Goal: Task Accomplishment & Management: Use online tool/utility

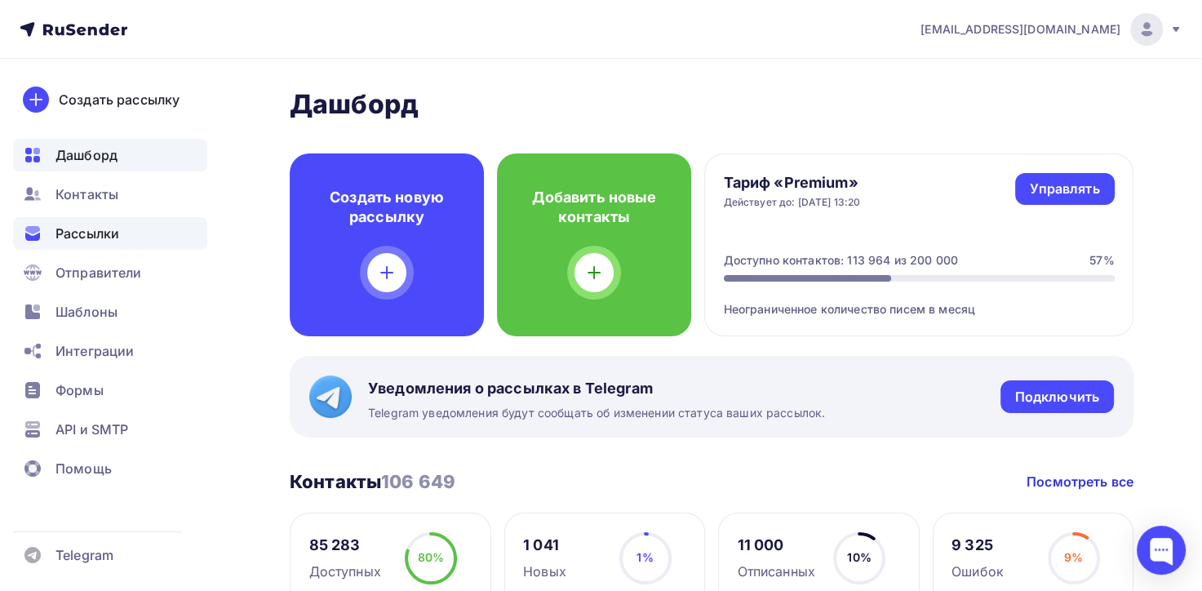
click at [101, 231] on span "Рассылки" at bounding box center [88, 234] width 64 height 20
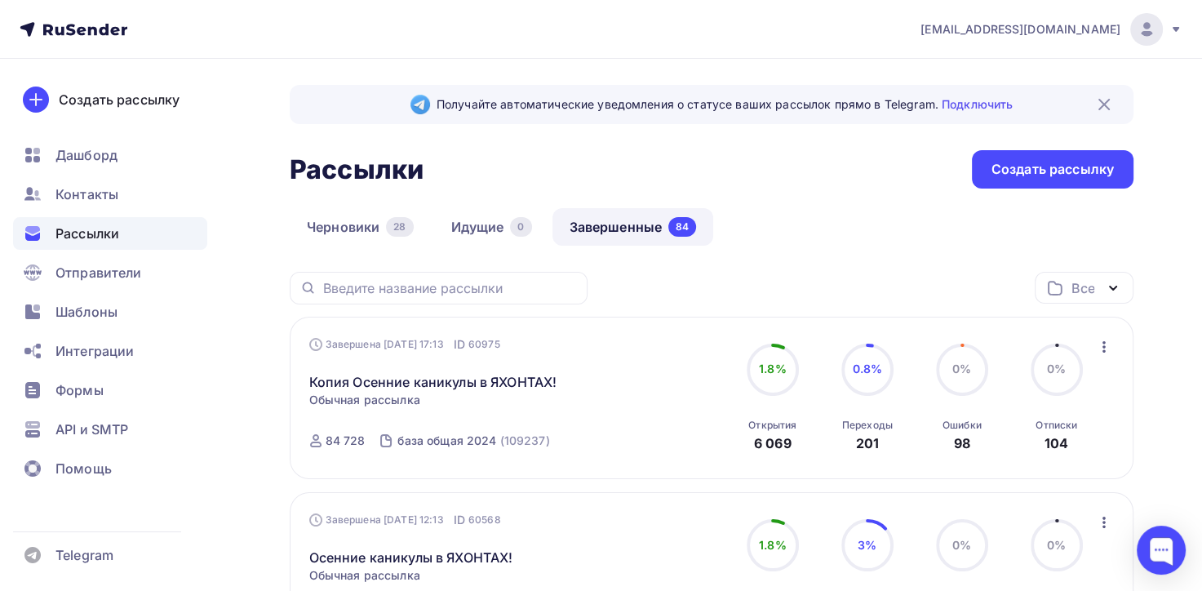
click at [614, 225] on link "Завершенные 84" at bounding box center [634, 227] width 162 height 38
click at [477, 380] on link "Копия Осенние каникулы в ЯХОНТАХ!" at bounding box center [433, 382] width 248 height 20
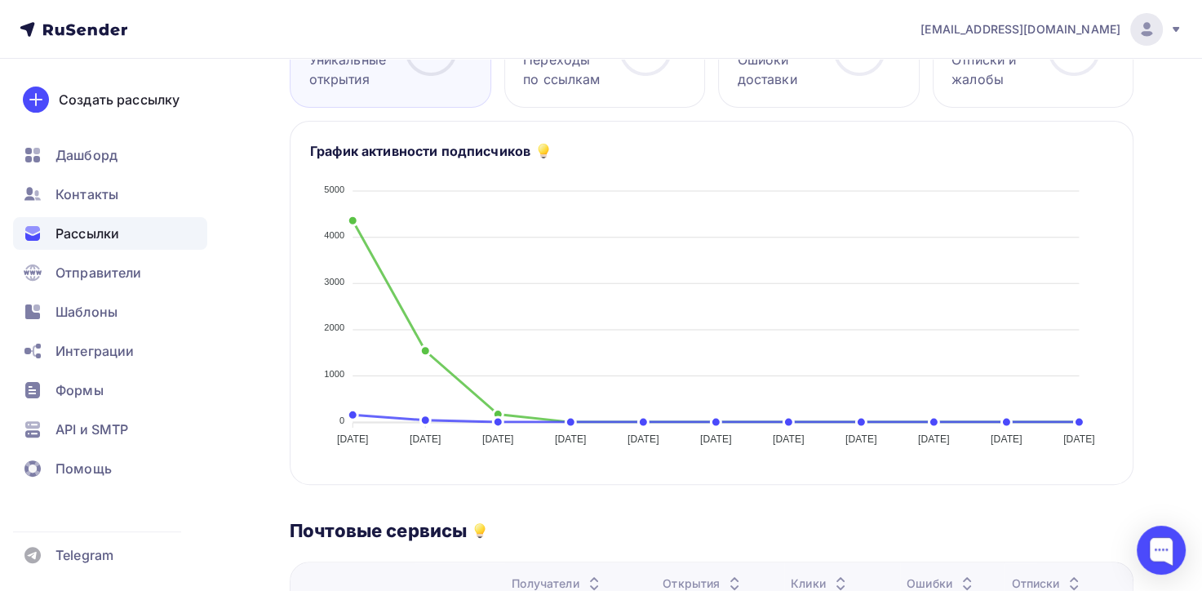
scroll to position [326, 0]
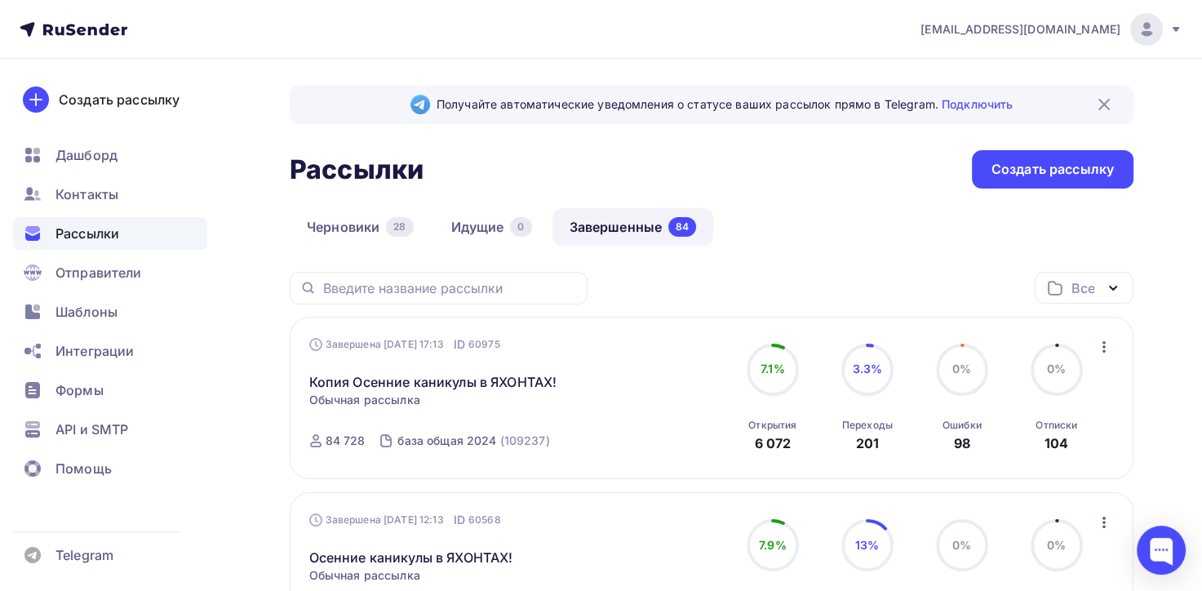
click at [1105, 348] on icon "button" at bounding box center [1105, 347] width 20 height 20
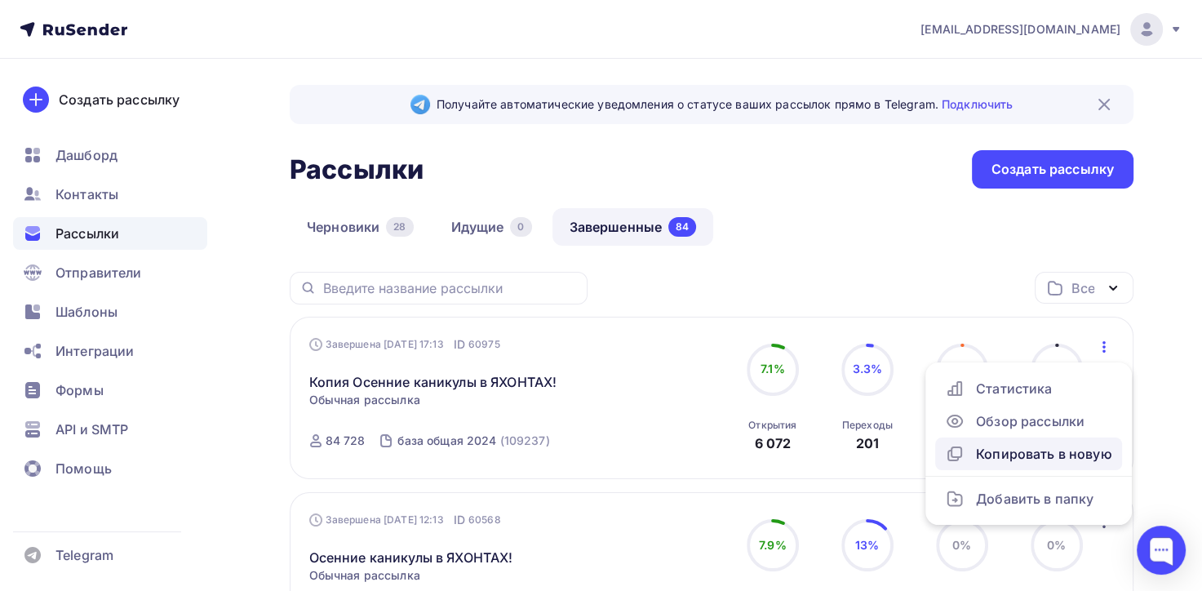
click at [1024, 450] on div "Копировать в новую" at bounding box center [1028, 454] width 167 height 20
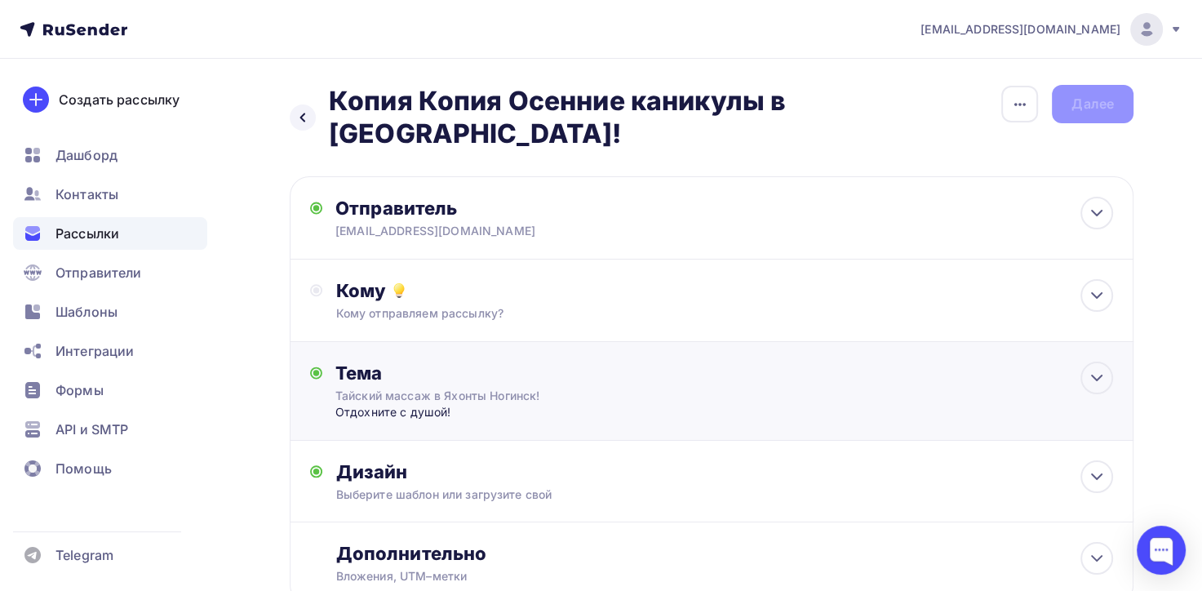
click at [413, 388] on div "Тайский массаж в Яхонты Ногинск!" at bounding box center [480, 396] width 291 height 16
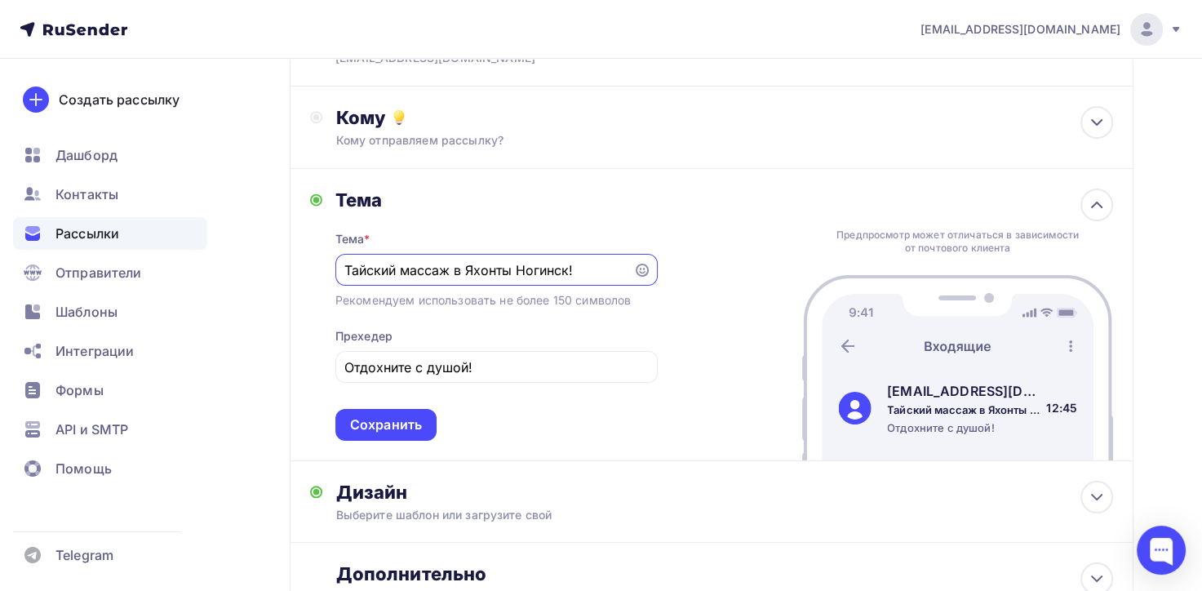
scroll to position [245, 0]
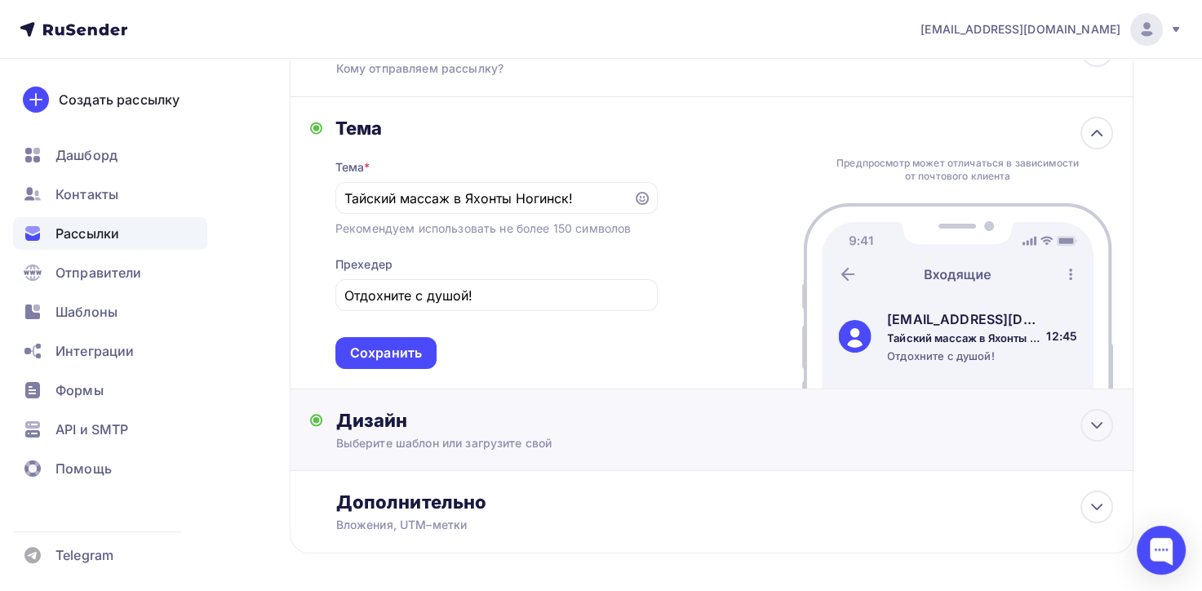
click at [392, 435] on div "Выберите шаблон или загрузите свой" at bounding box center [684, 443] width 699 height 16
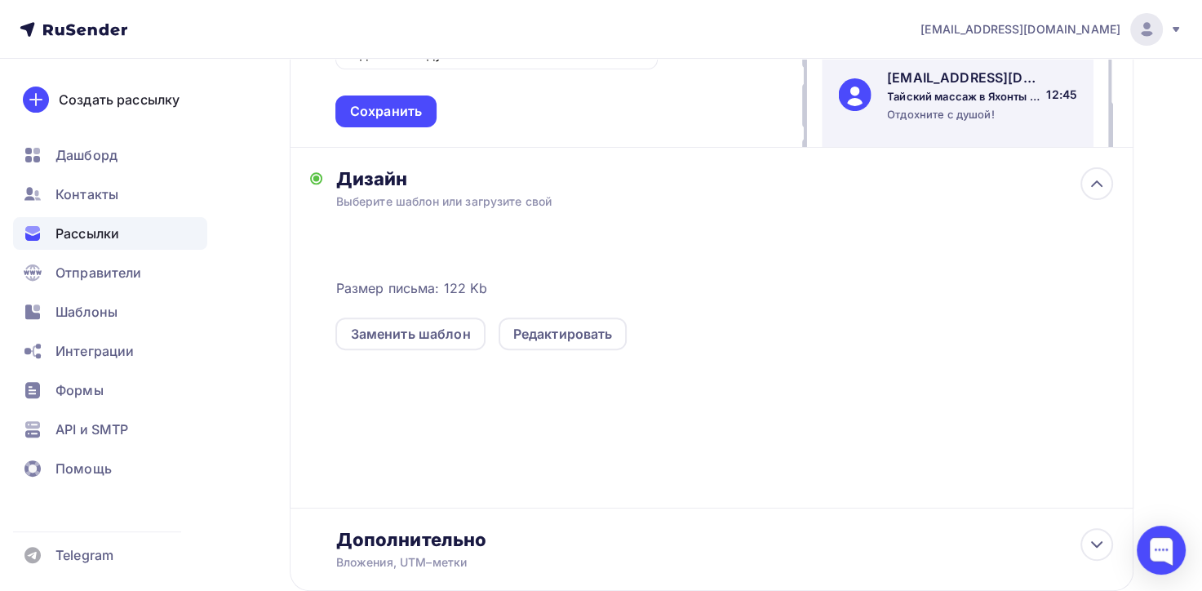
scroll to position [490, 0]
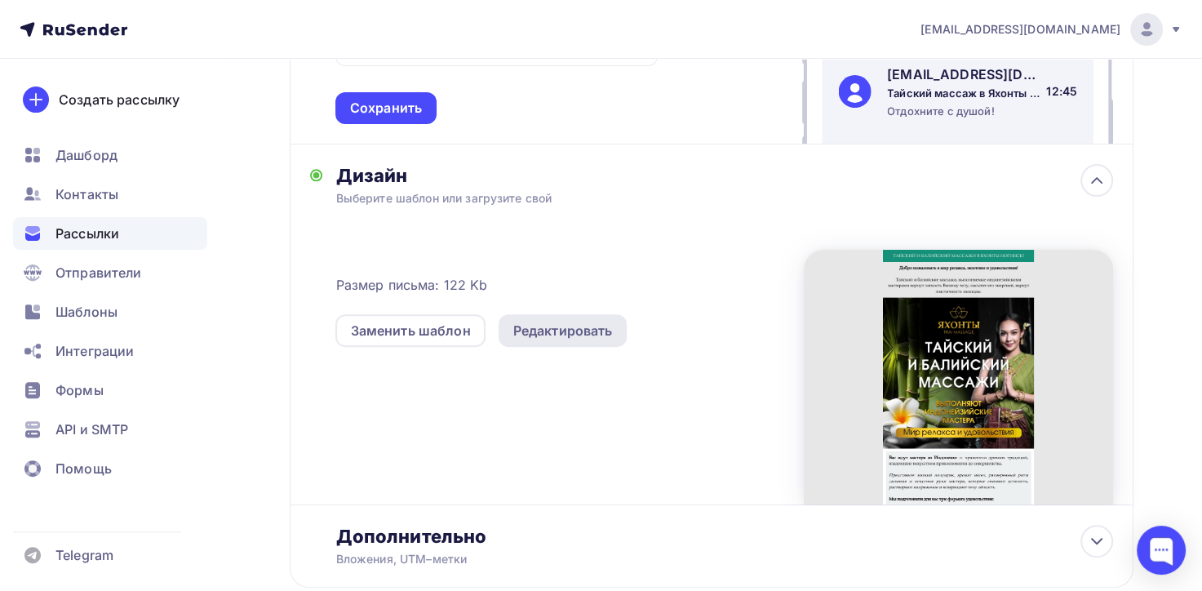
click at [565, 321] on div "Редактировать" at bounding box center [563, 331] width 100 height 20
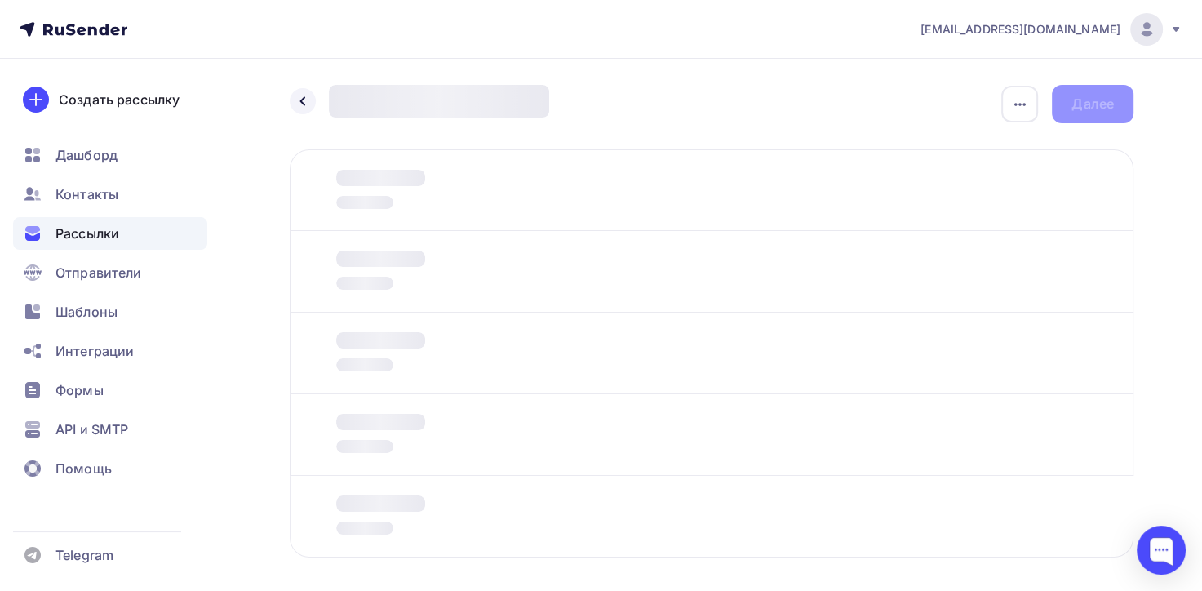
scroll to position [72, 0]
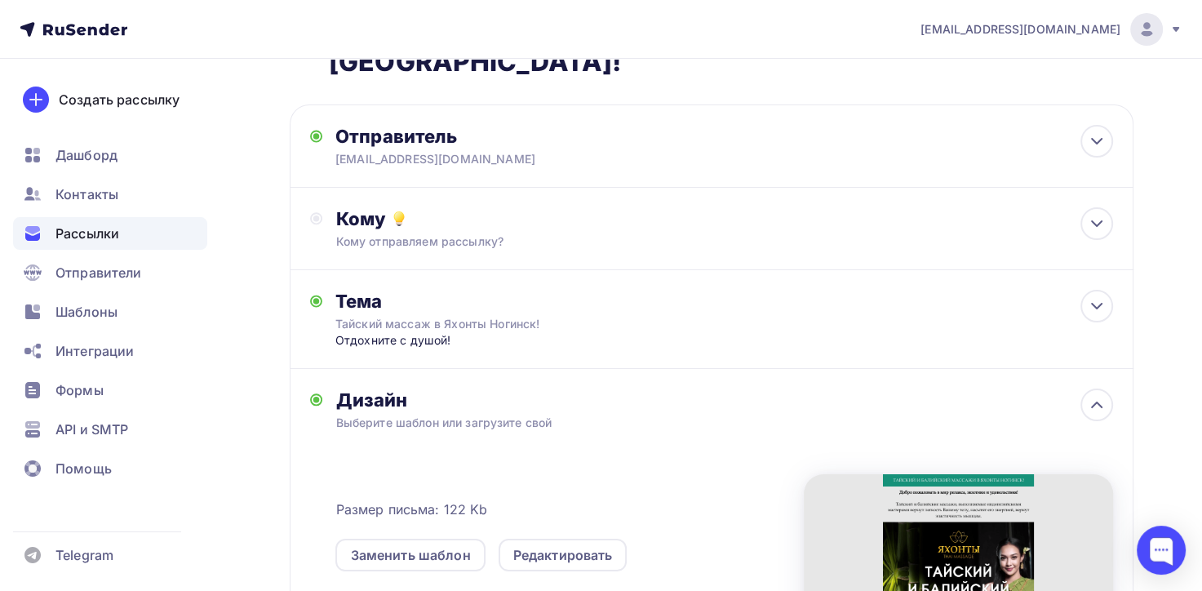
click at [91, 240] on span "Рассылки" at bounding box center [88, 234] width 64 height 20
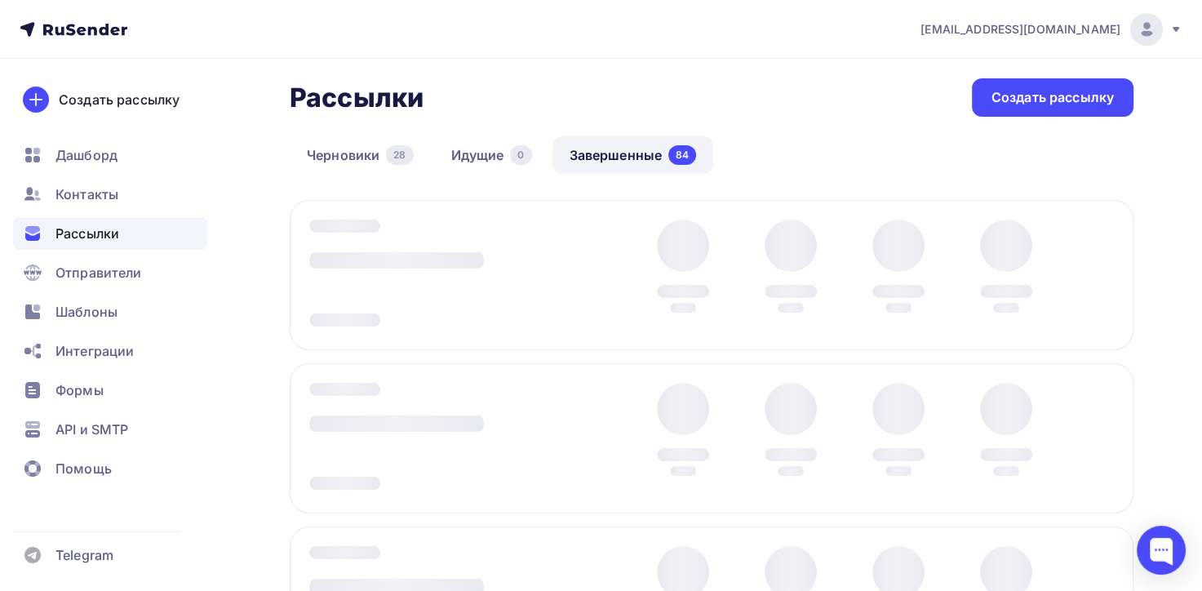
click at [600, 174] on link "Завершенные 84" at bounding box center [634, 155] width 162 height 38
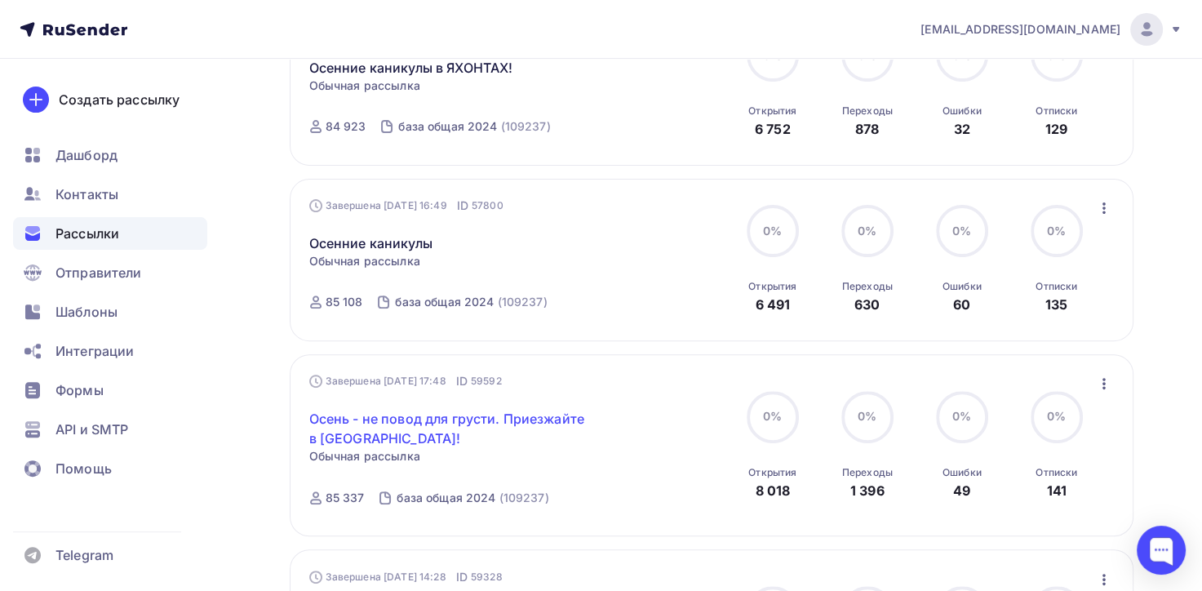
scroll to position [501, 0]
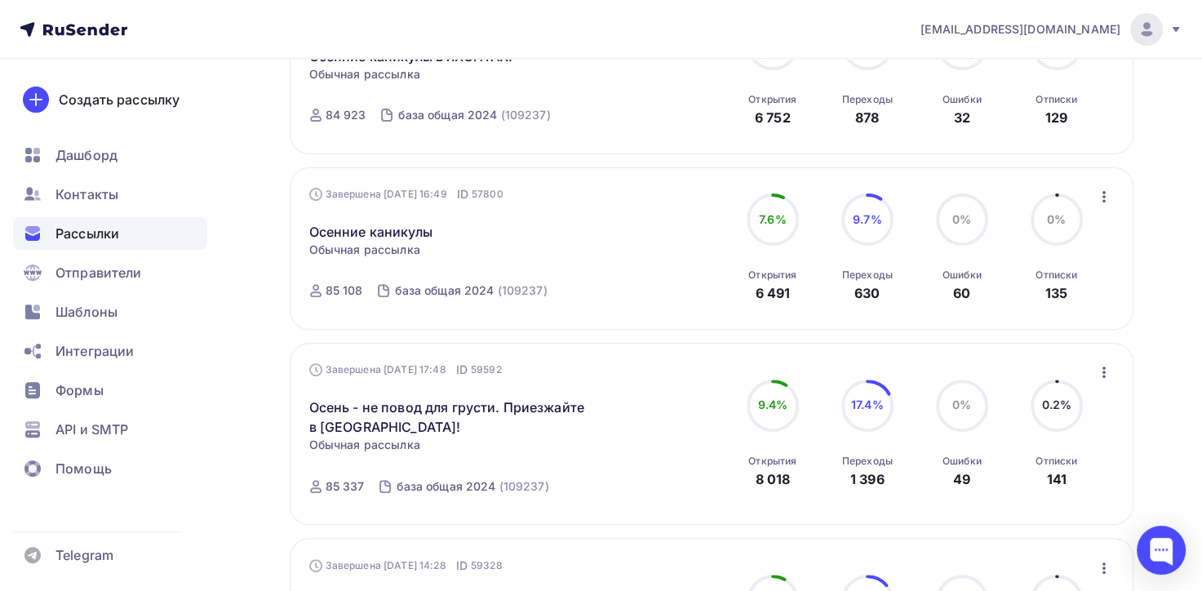
click at [1099, 370] on icon "button" at bounding box center [1105, 372] width 20 height 20
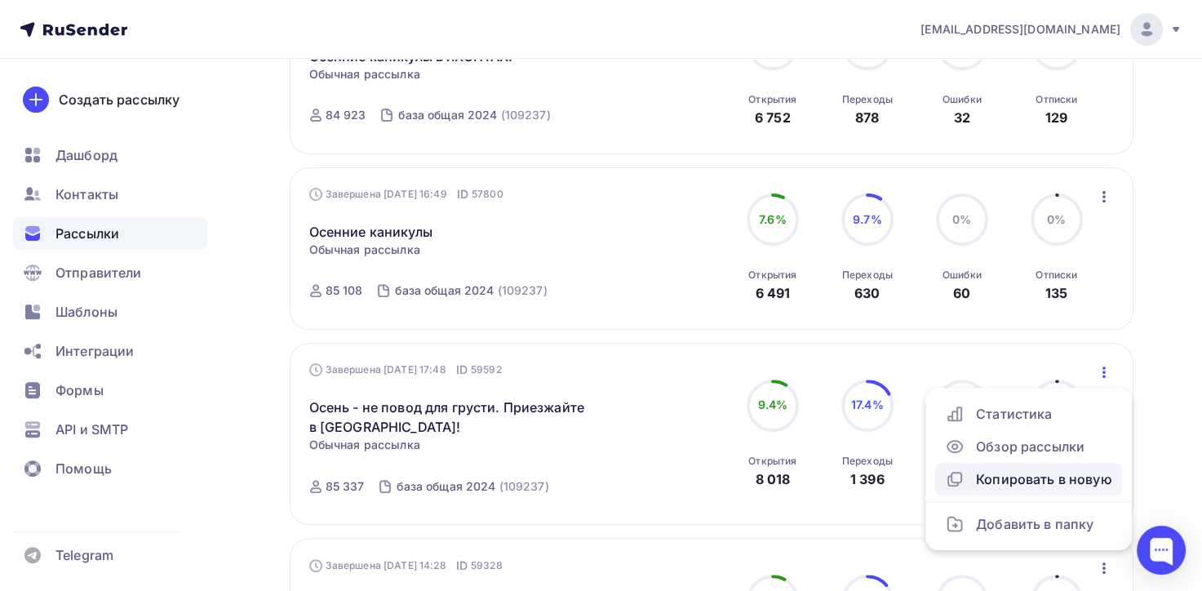
click at [1033, 474] on div "Копировать в новую" at bounding box center [1028, 479] width 167 height 20
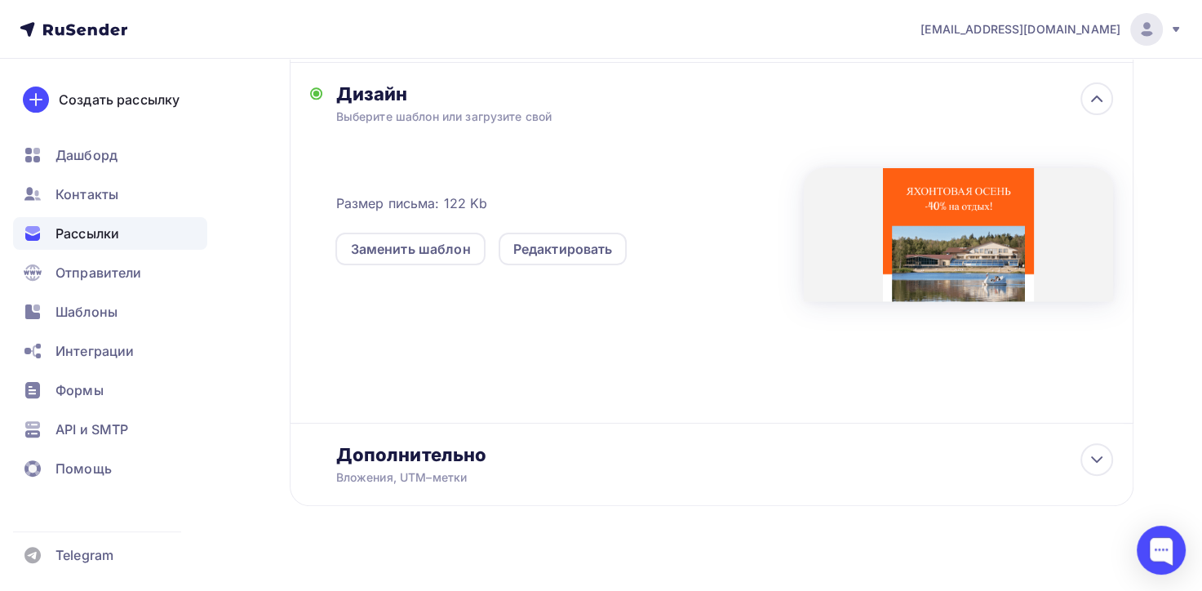
scroll to position [381, 0]
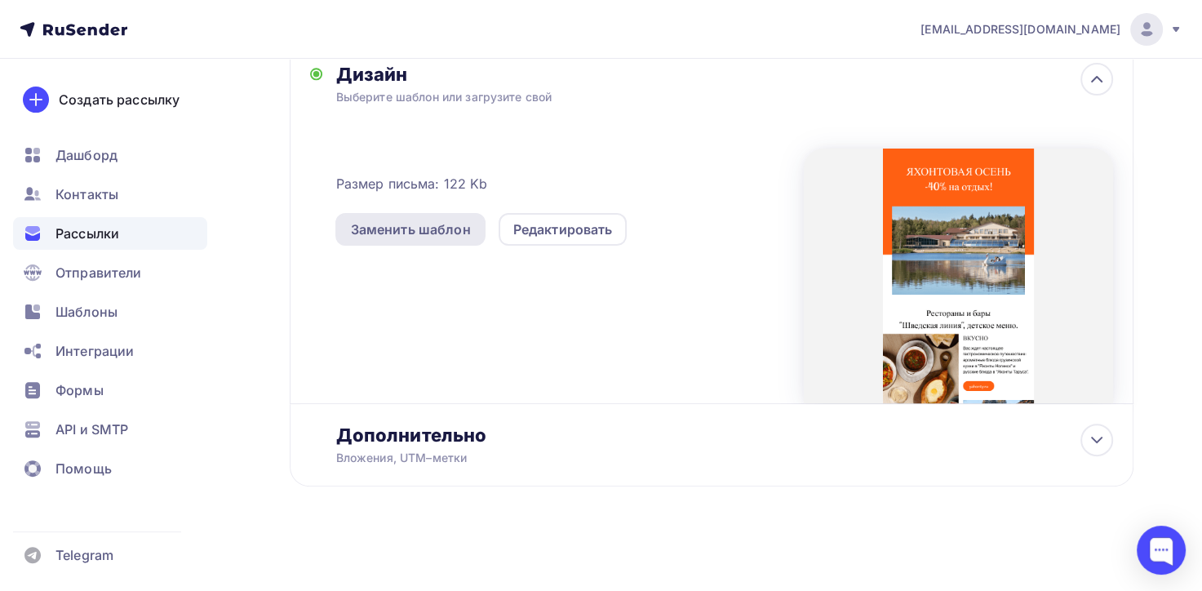
click at [447, 231] on div "Заменить шаблон" at bounding box center [410, 230] width 120 height 20
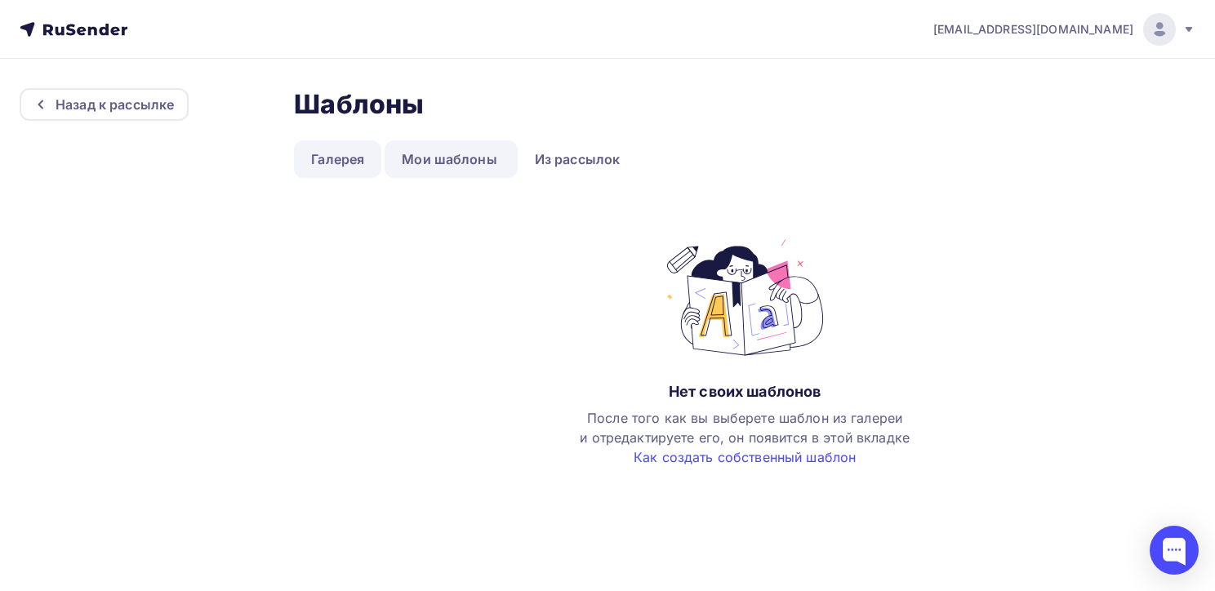
click at [326, 156] on link "Галерея" at bounding box center [337, 159] width 87 height 38
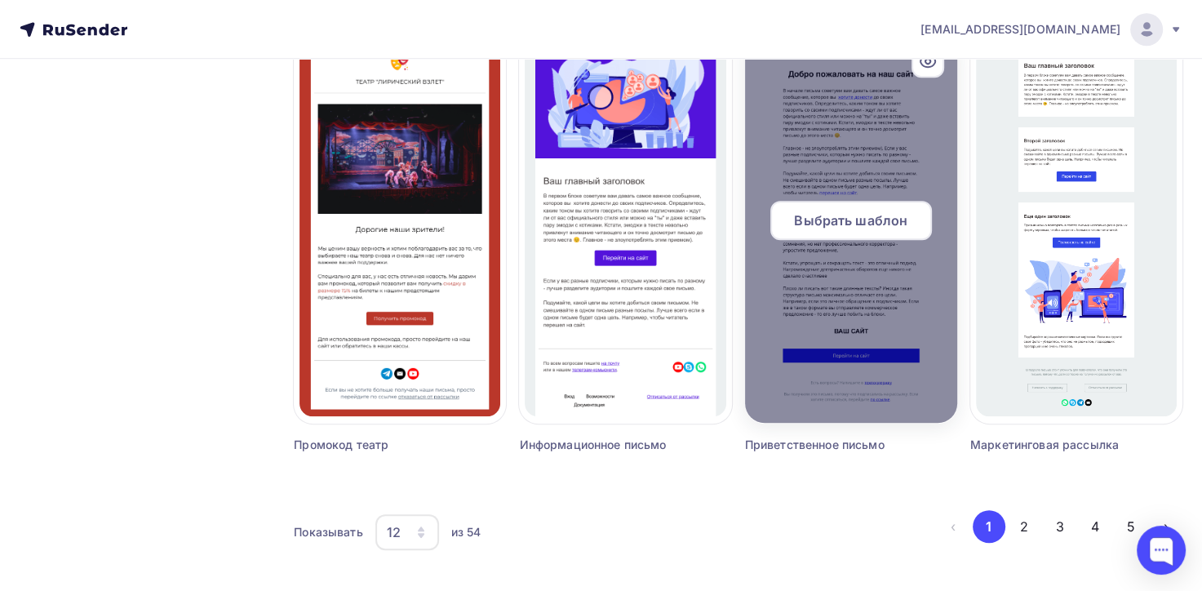
scroll to position [1083, 0]
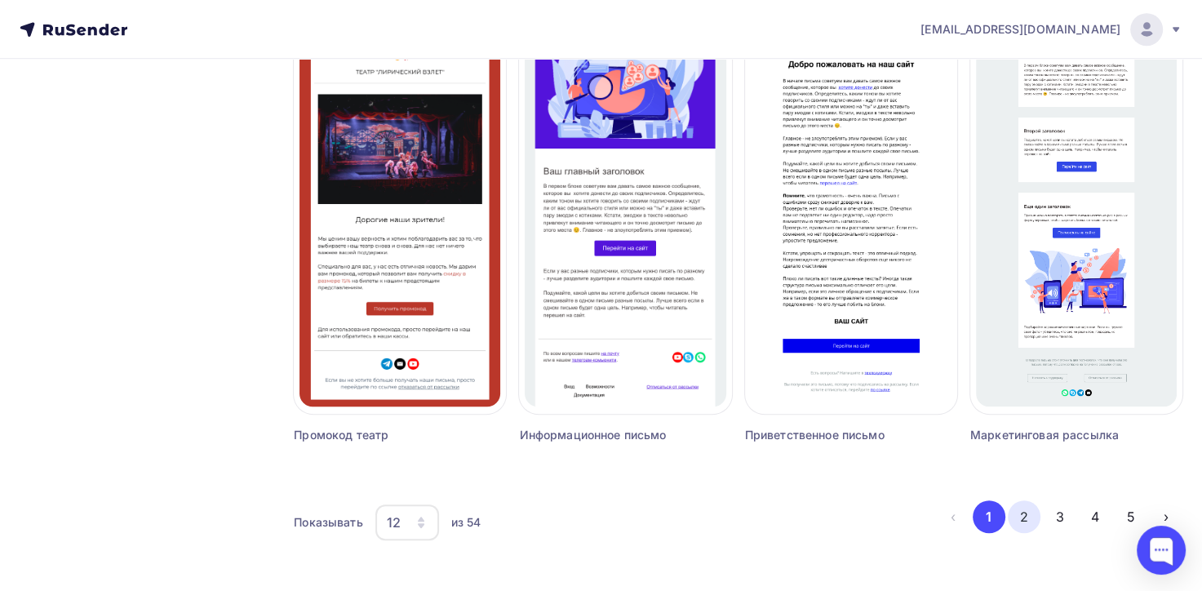
click at [1027, 513] on button "2" at bounding box center [1024, 516] width 33 height 33
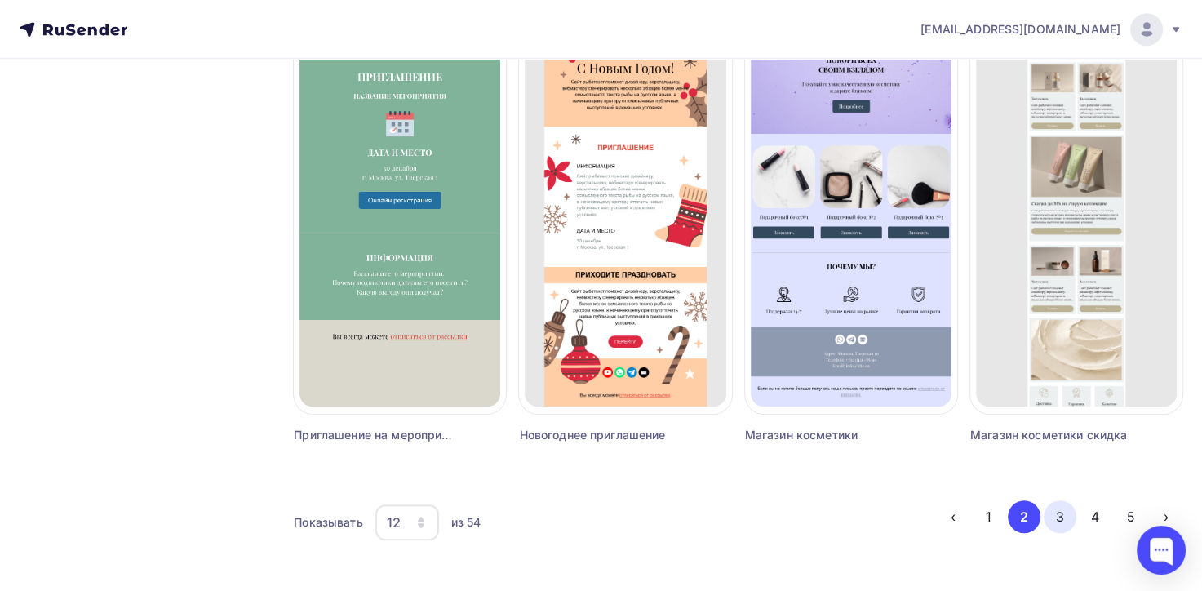
click at [1063, 515] on button "3" at bounding box center [1060, 516] width 33 height 33
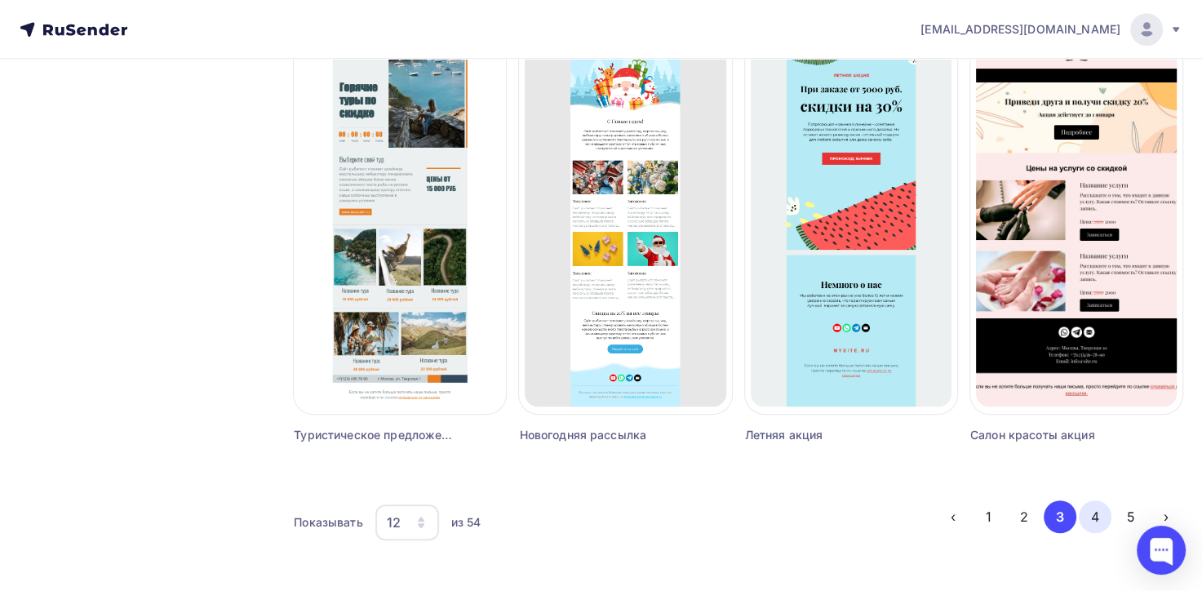
click at [1100, 518] on button "4" at bounding box center [1095, 516] width 33 height 33
click at [1095, 517] on button "4" at bounding box center [1095, 516] width 33 height 33
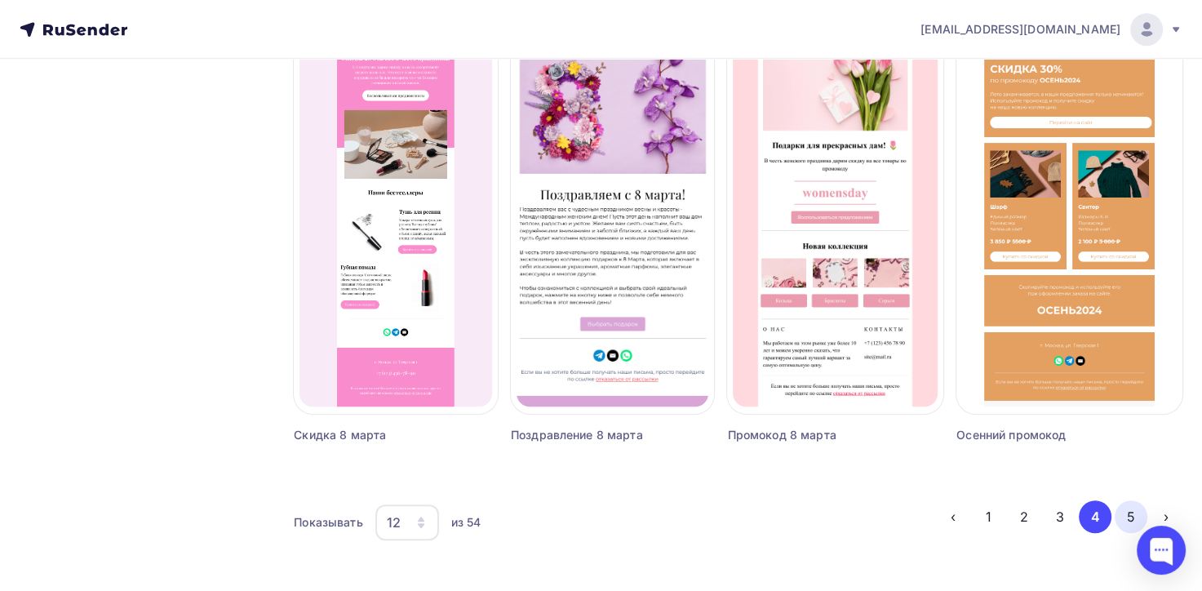
click at [1130, 517] on button "5" at bounding box center [1131, 516] width 33 height 33
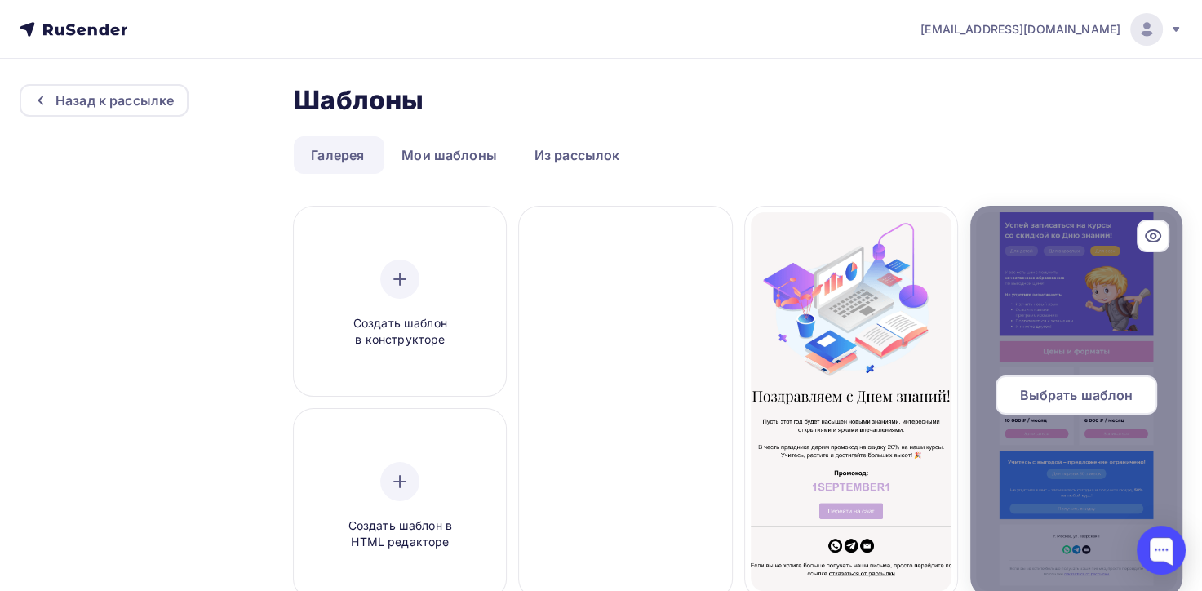
scroll to position [0, 0]
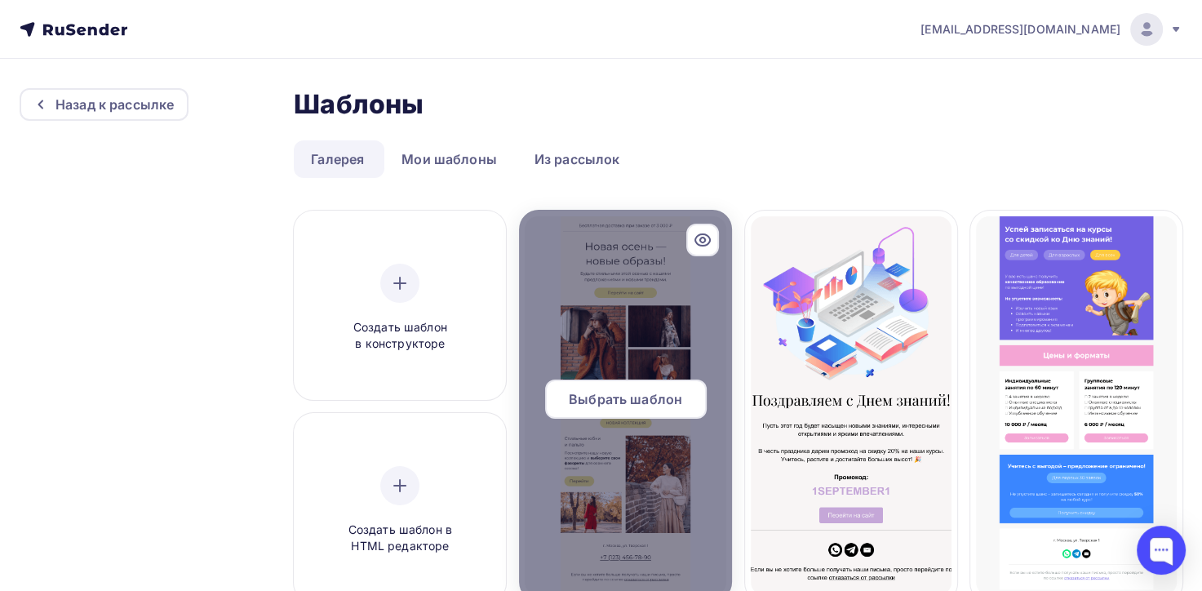
click at [646, 405] on span "Выбрать шаблон" at bounding box center [625, 399] width 113 height 20
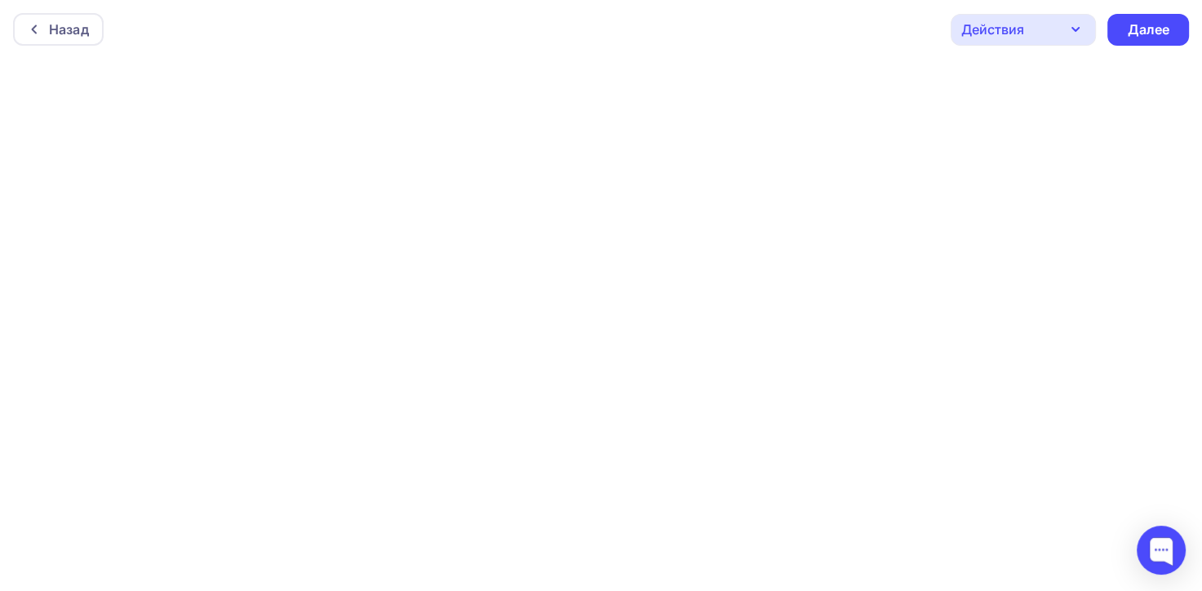
click at [1077, 36] on icon "button" at bounding box center [1076, 30] width 20 height 20
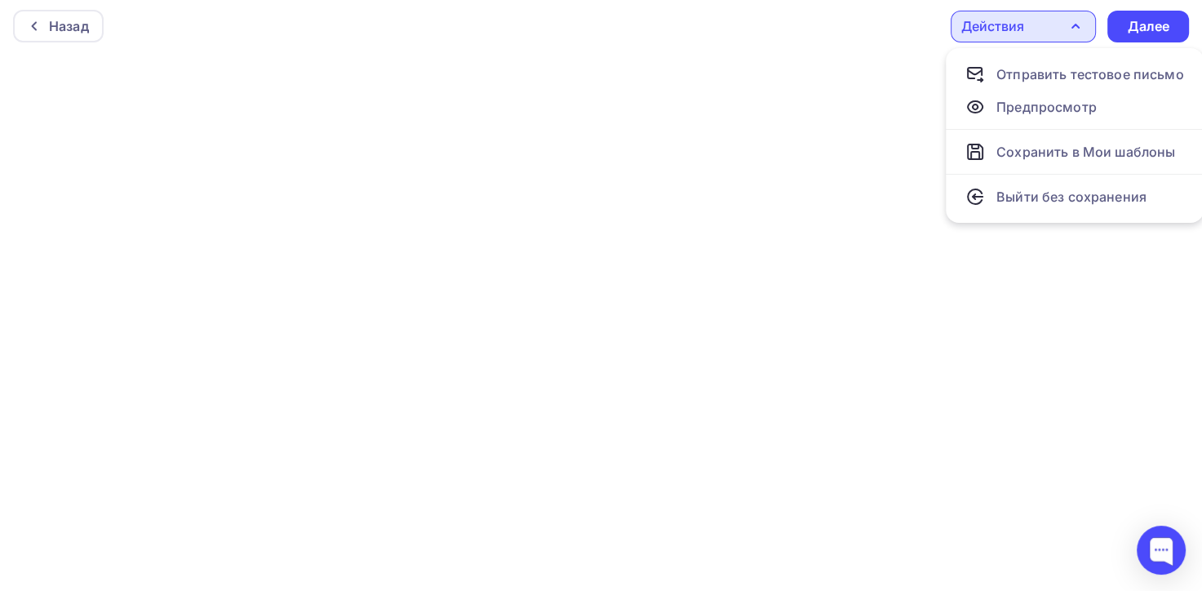
scroll to position [3, 0]
